Goal: Task Accomplishment & Management: Manage account settings

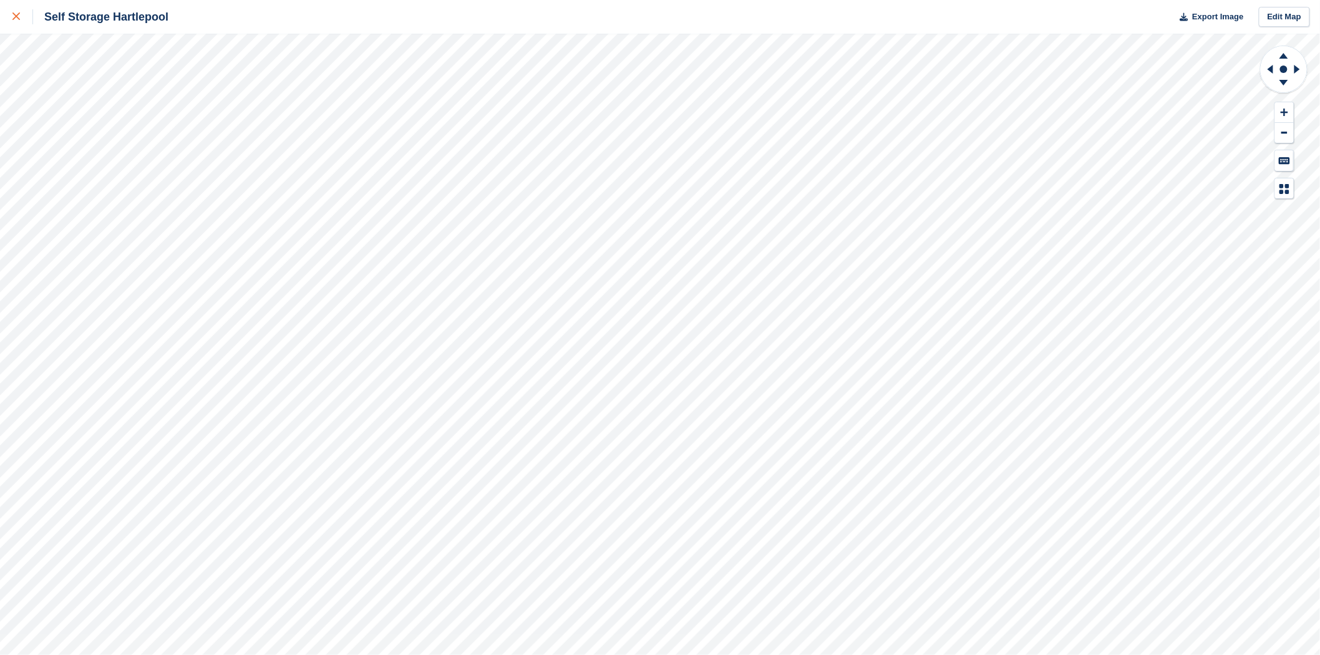
click at [22, 19] on div at bounding box center [22, 16] width 21 height 15
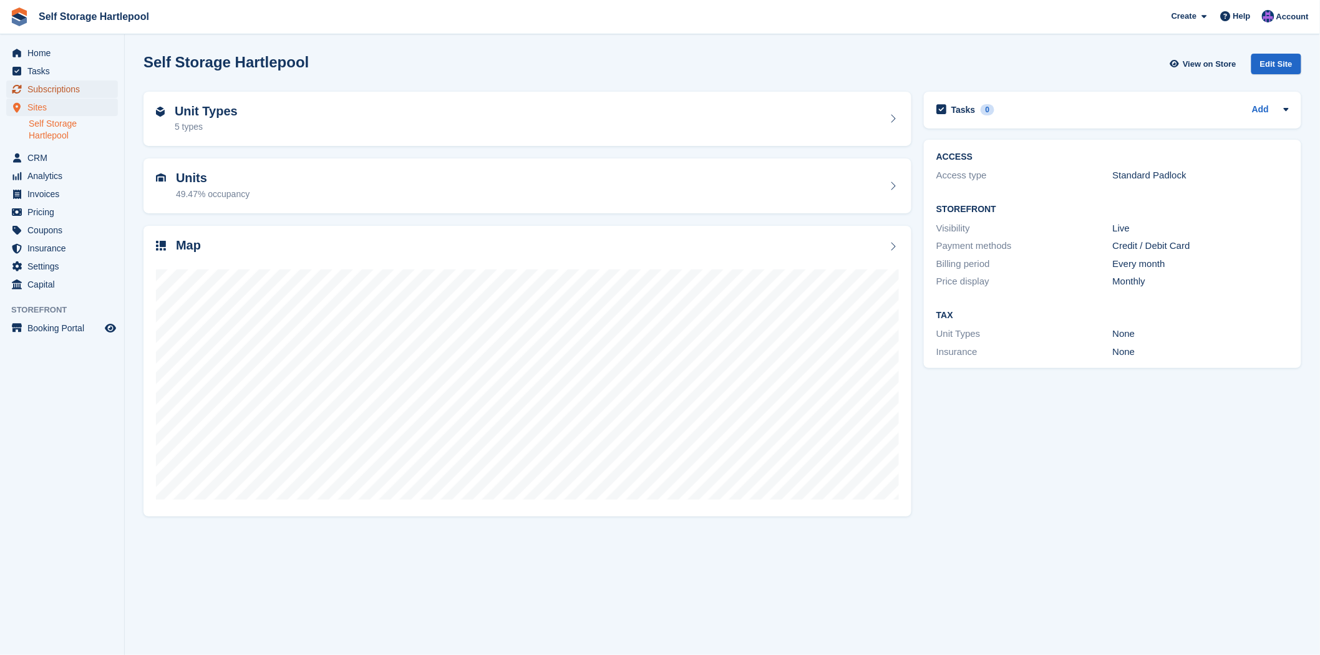
click at [31, 85] on span "Subscriptions" at bounding box center [64, 88] width 75 height 17
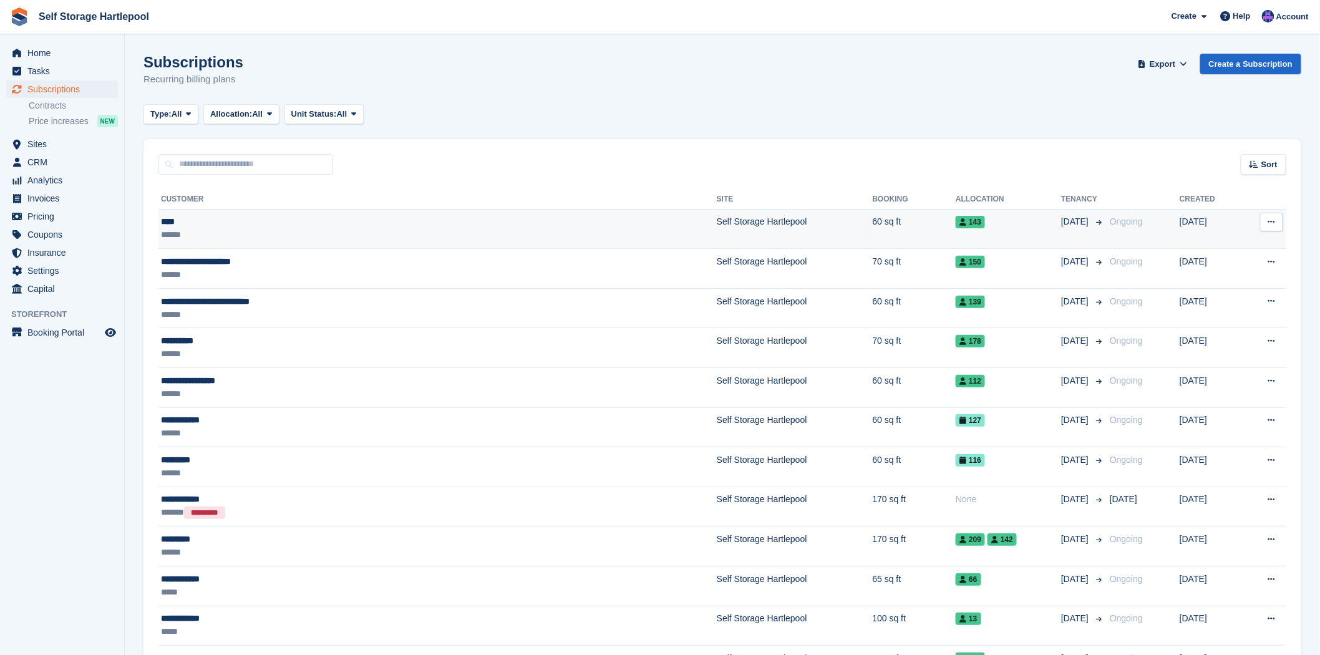
click at [195, 244] on td "**** ******" at bounding box center [437, 229] width 558 height 40
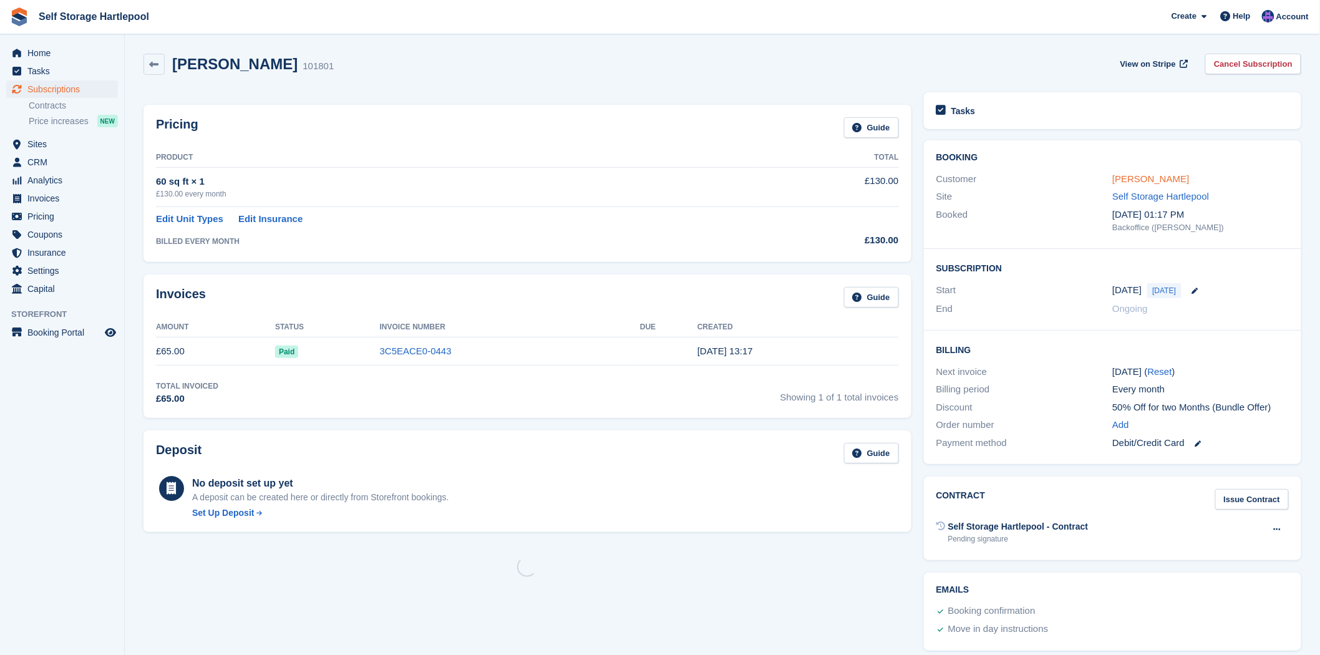
click at [1119, 179] on link "Jeff" at bounding box center [1150, 178] width 77 height 11
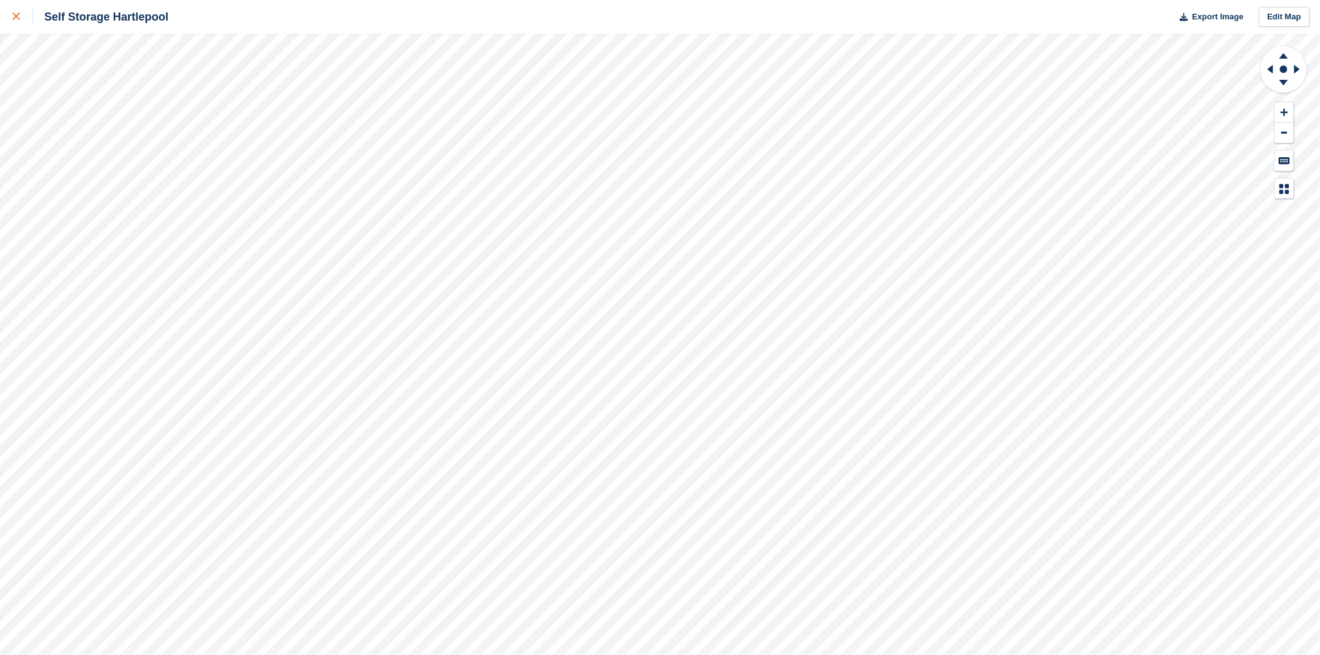
click at [8, 17] on link at bounding box center [16, 17] width 33 height 34
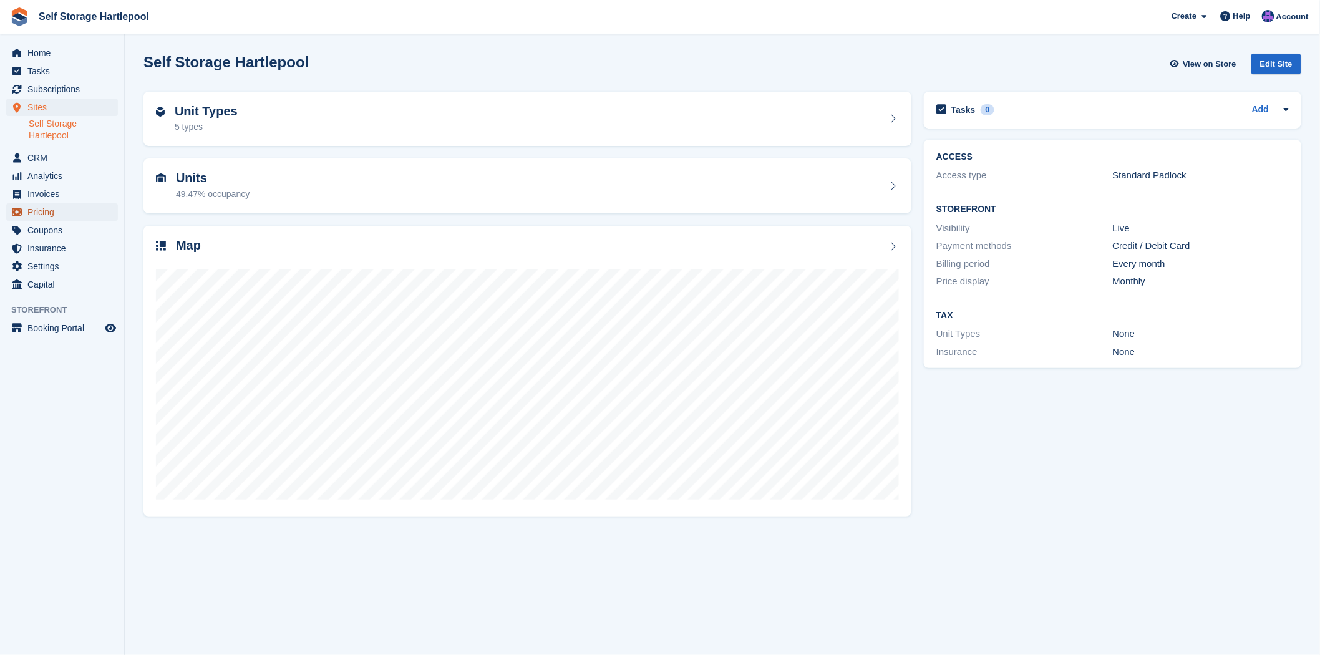
click at [48, 210] on span "Pricing" at bounding box center [64, 211] width 75 height 17
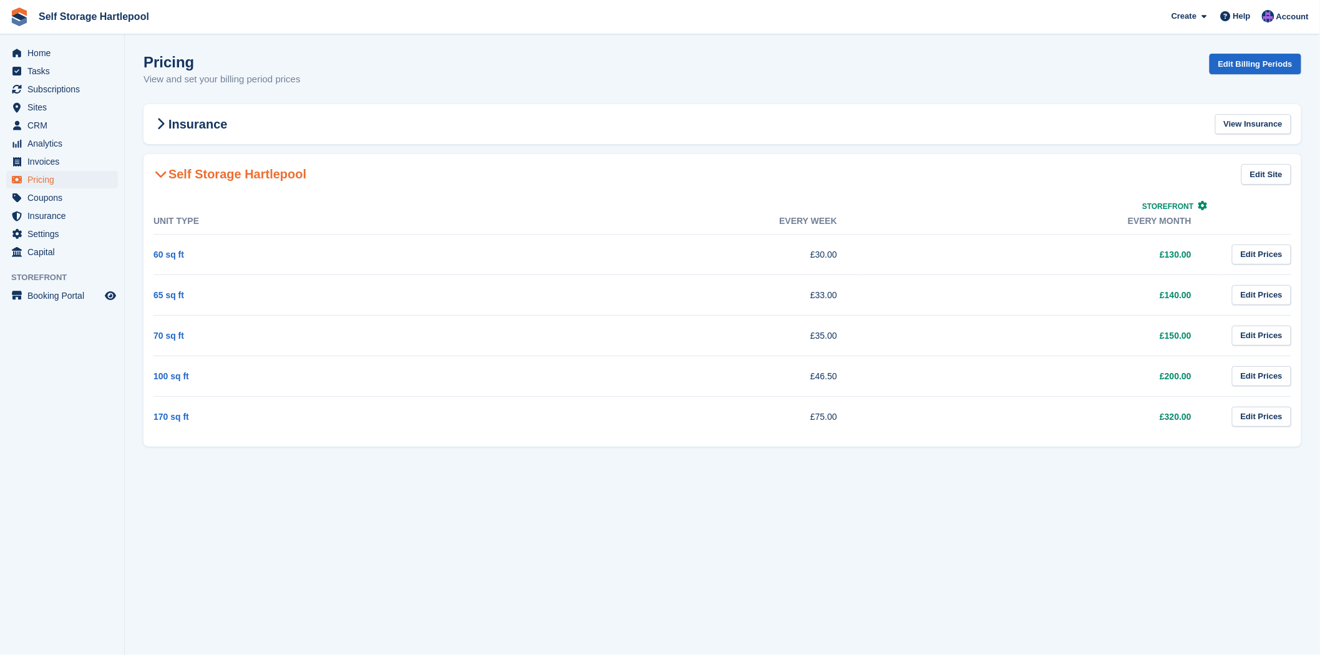
click at [620, 422] on td "£75.00" at bounding box center [685, 416] width 354 height 41
